Goal: Task Accomplishment & Management: Complete application form

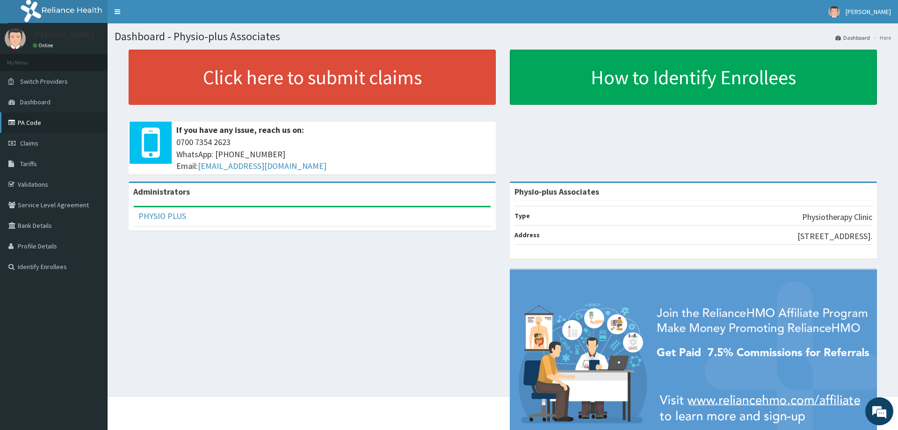
click at [18, 123] on link "PA Code" at bounding box center [54, 122] width 108 height 21
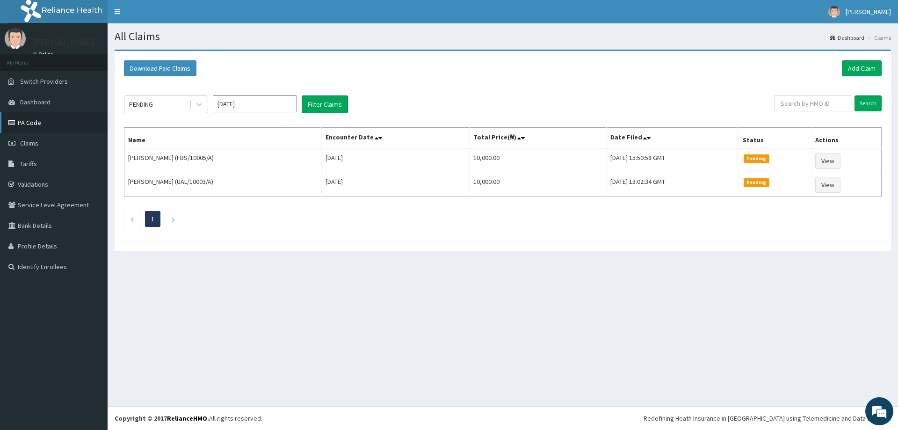
click at [44, 124] on link "PA Code" at bounding box center [54, 122] width 108 height 21
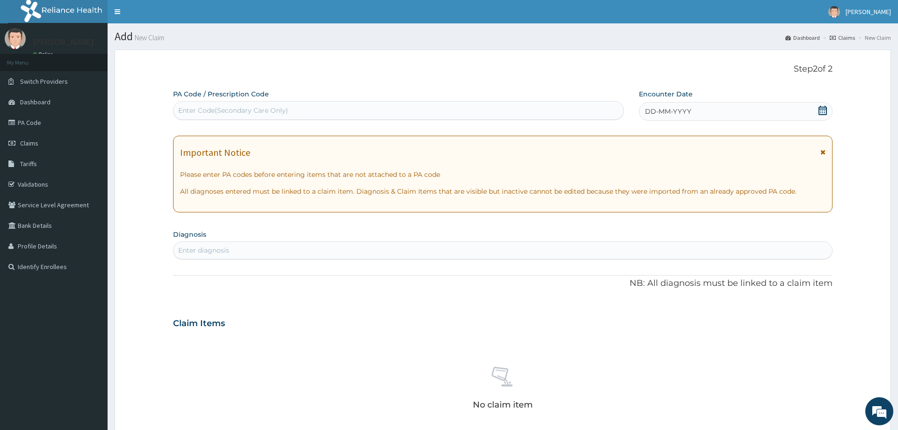
scroll to position [55, 0]
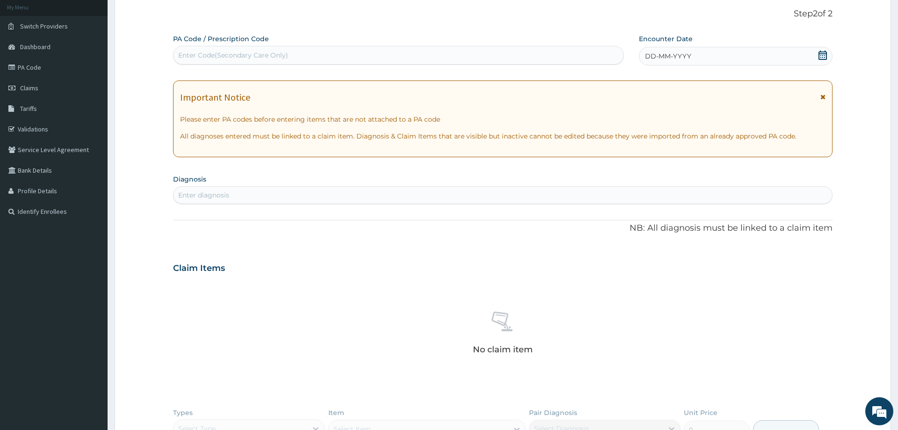
type input "FBS/10005/A"
type input "PA/1C6CA7"
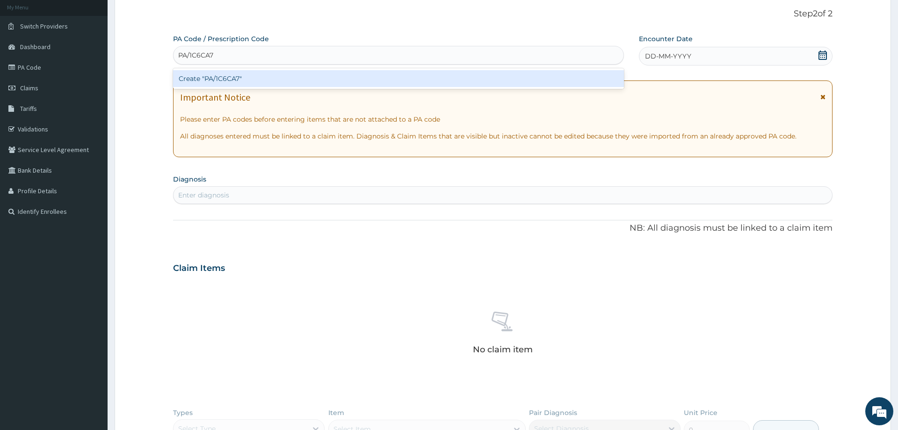
click at [206, 72] on div "Create "PA/1C6CA7"" at bounding box center [398, 78] width 451 height 17
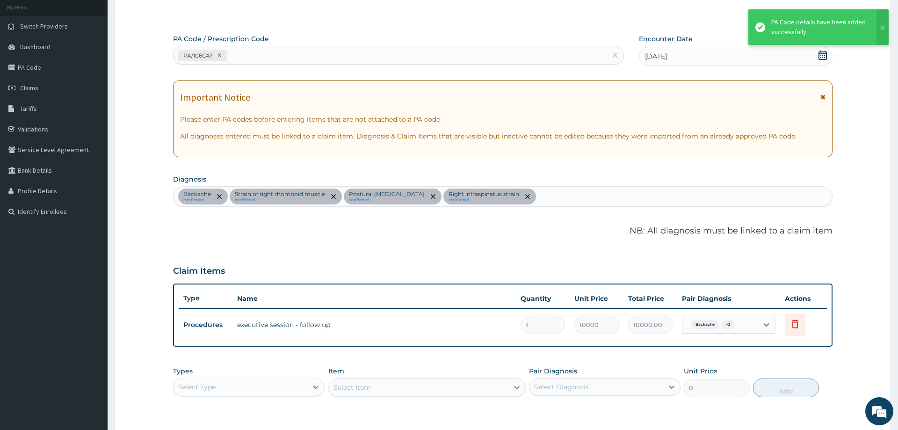
scroll to position [191, 0]
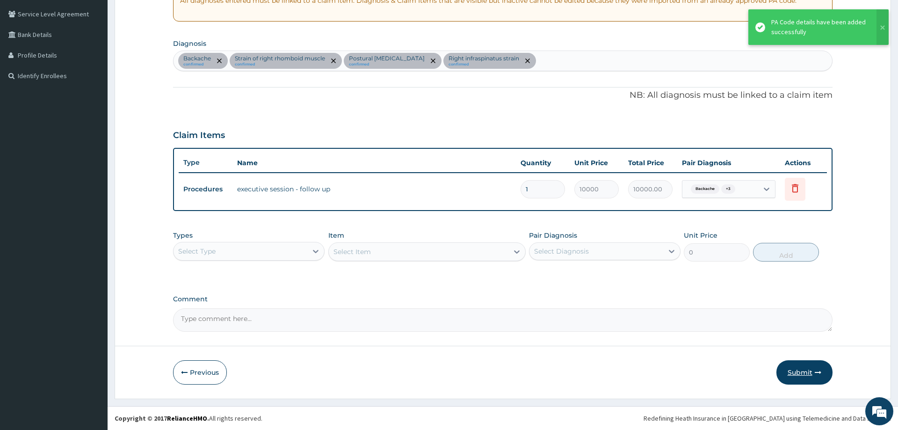
click at [804, 374] on button "Submit" at bounding box center [804, 372] width 56 height 24
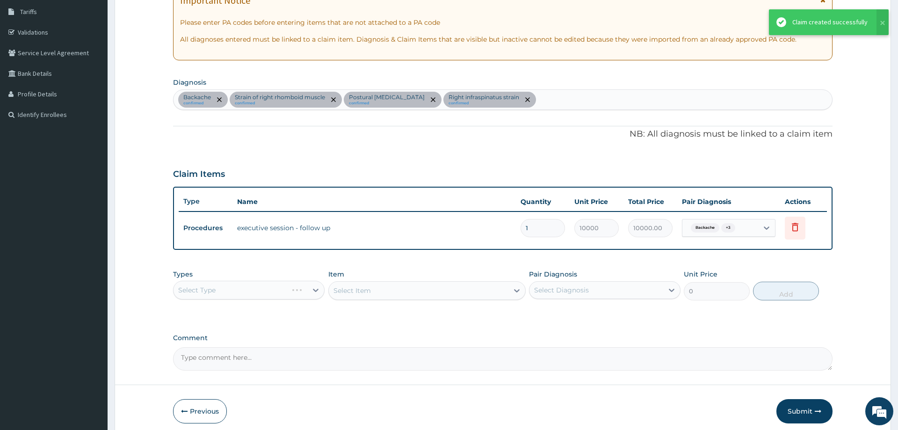
scroll to position [159, 0]
